Goal: Task Accomplishment & Management: Manage account settings

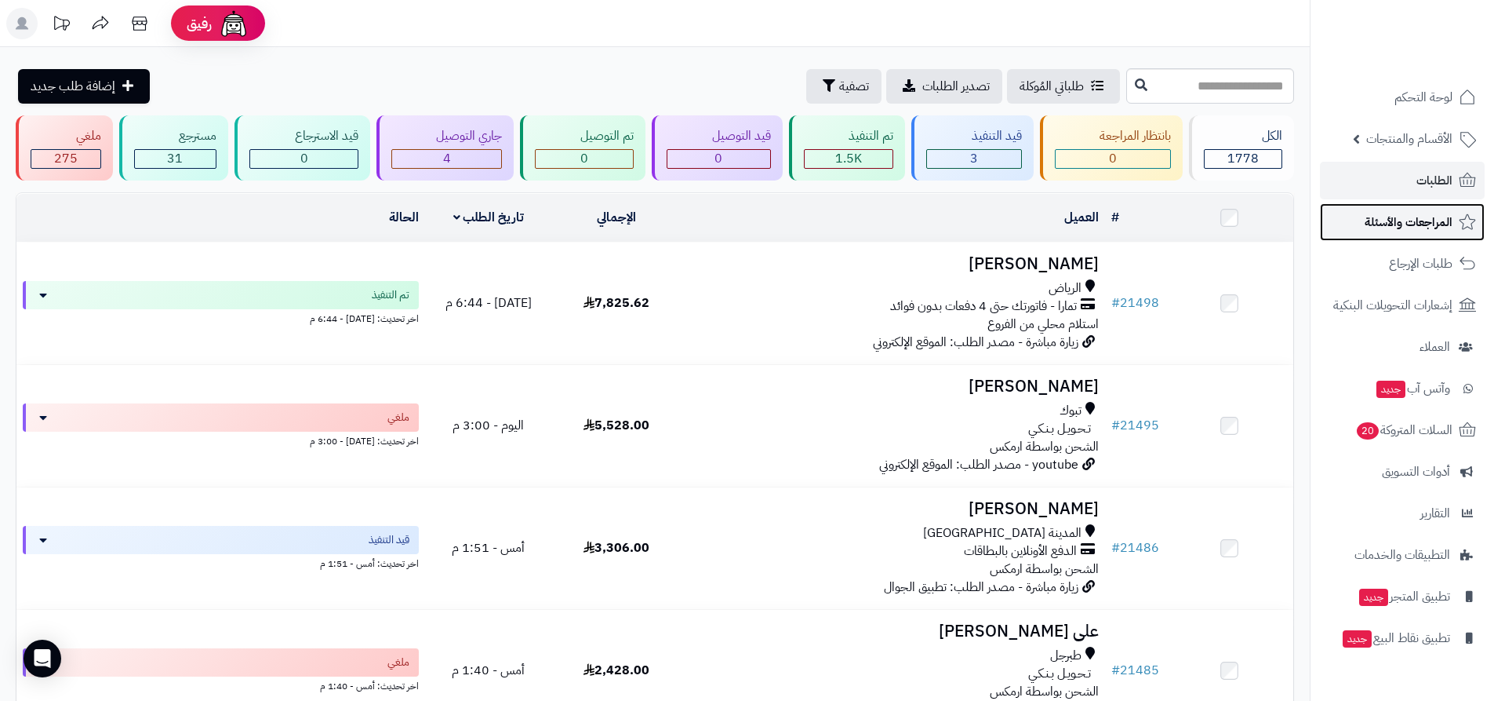
click at [1414, 218] on span "المراجعات والأسئلة" at bounding box center [1409, 222] width 88 height 22
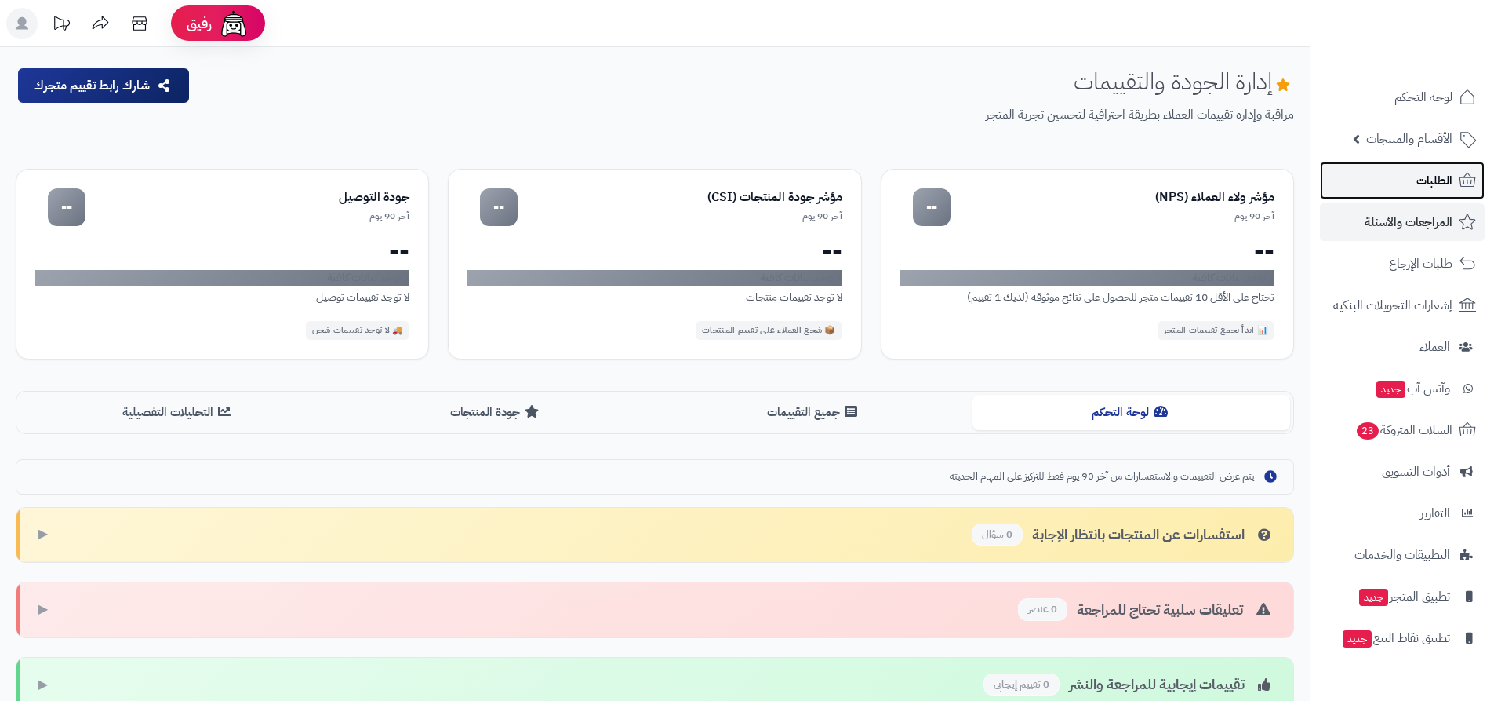
click at [1427, 181] on span "الطلبات" at bounding box center [1435, 180] width 36 height 22
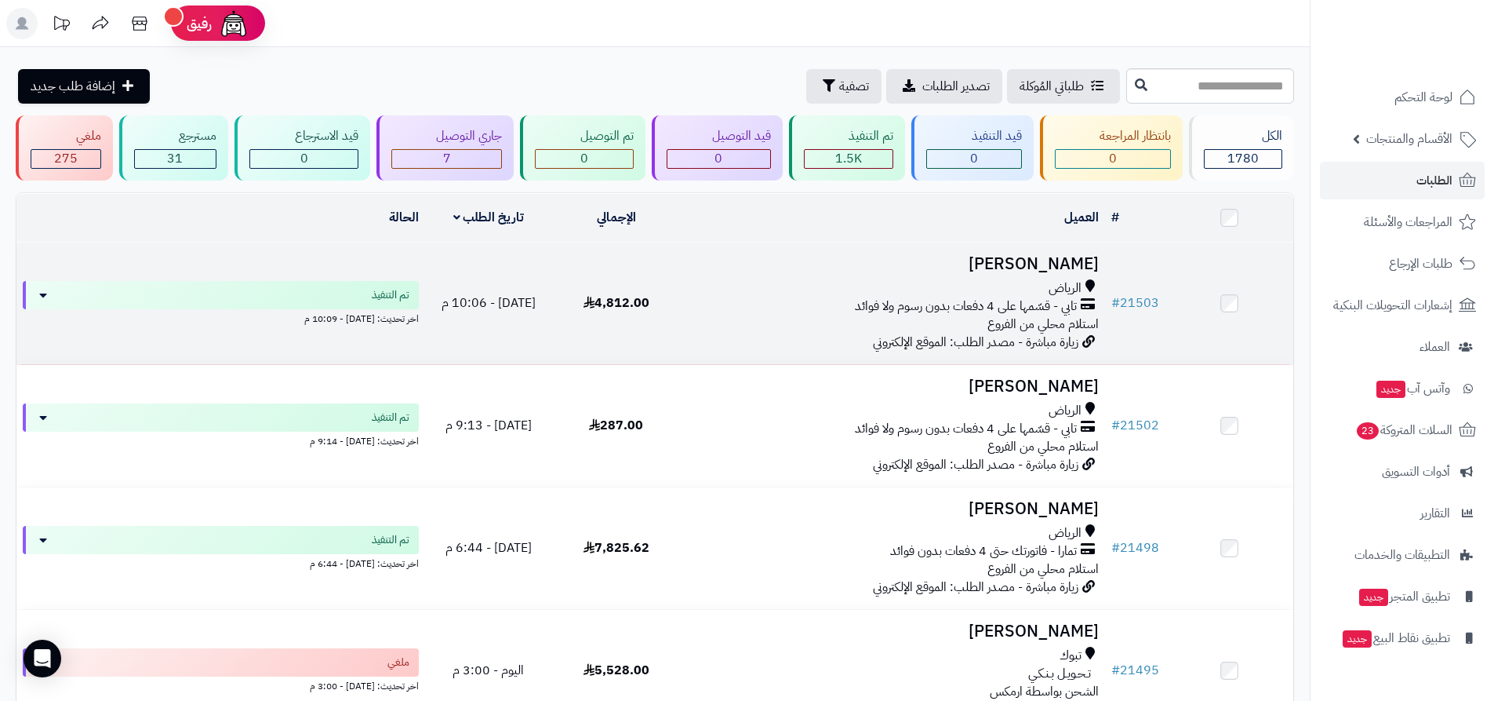
click at [807, 249] on td "[PERSON_NAME] تابي - قسّمها على 4 دفعات بدون رسوم ولا فوائد استلام محلي من الفر…" at bounding box center [892, 303] width 425 height 122
click at [955, 282] on div "الرياض" at bounding box center [892, 288] width 413 height 18
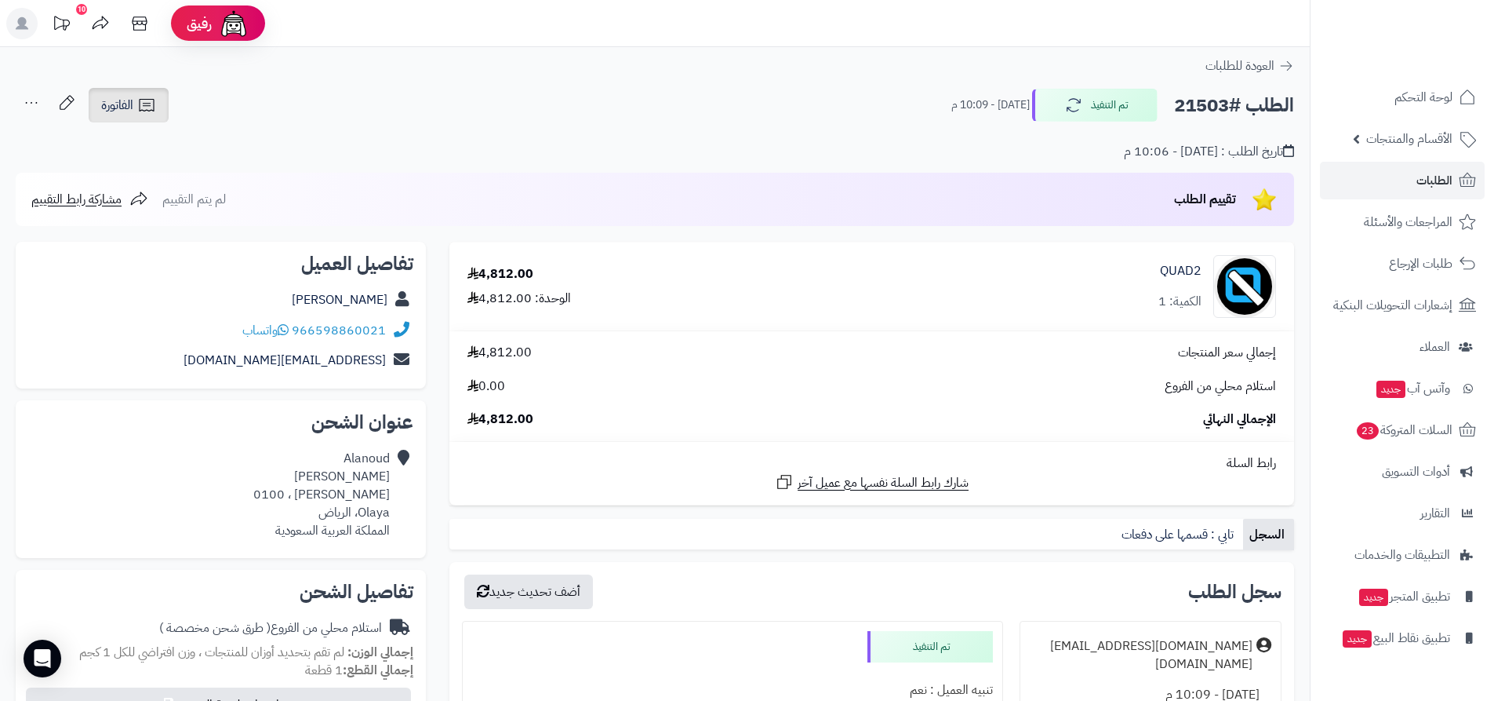
click at [136, 110] on link "الفاتورة" at bounding box center [129, 105] width 80 height 35
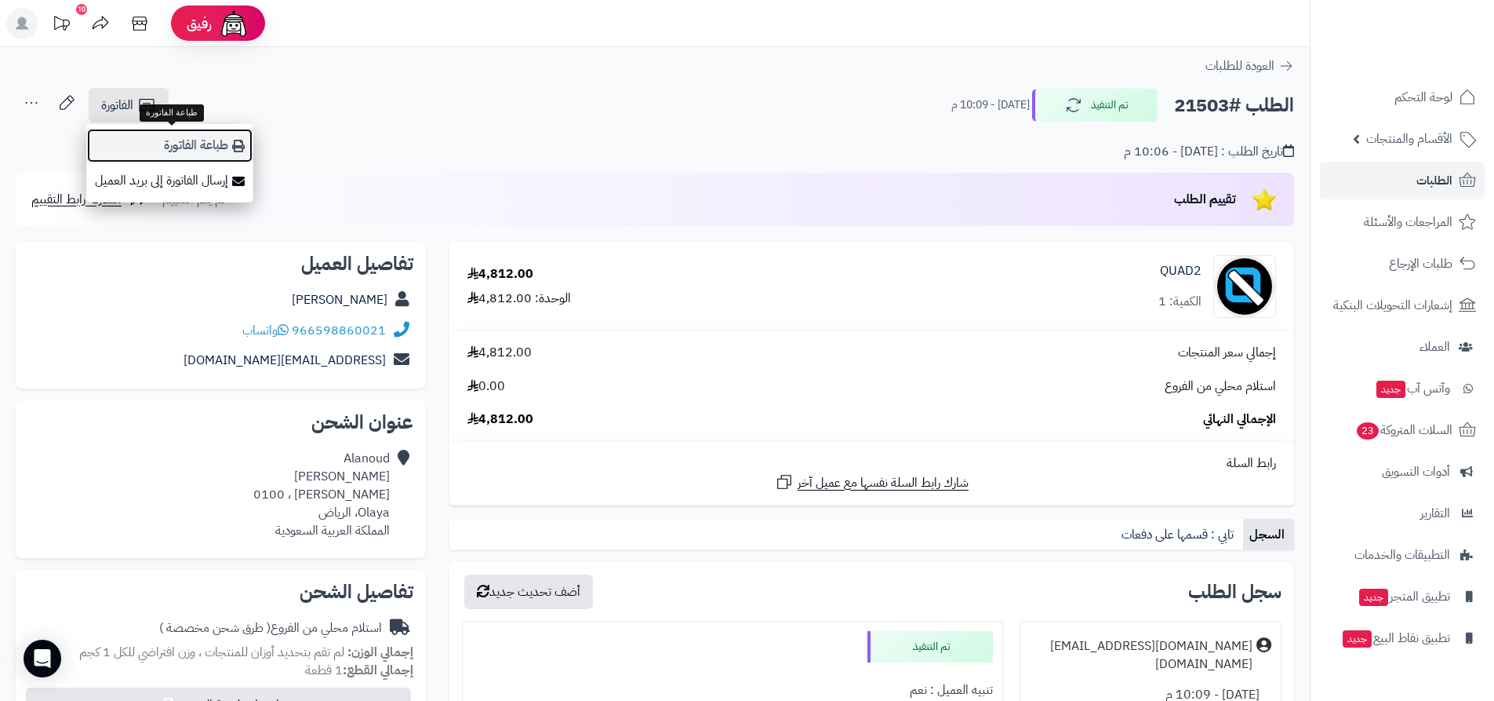
click at [180, 144] on link "طباعة الفاتورة" at bounding box center [169, 145] width 167 height 35
